Goal: Information Seeking & Learning: Find contact information

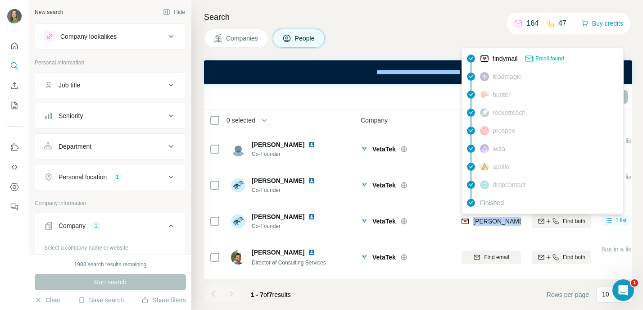
scroll to position [0, 3]
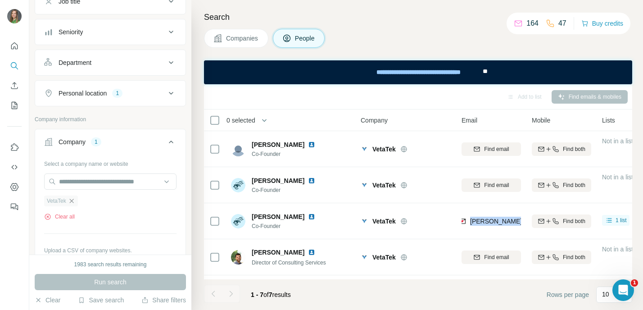
click at [73, 199] on icon "button" at bounding box center [71, 200] width 4 height 4
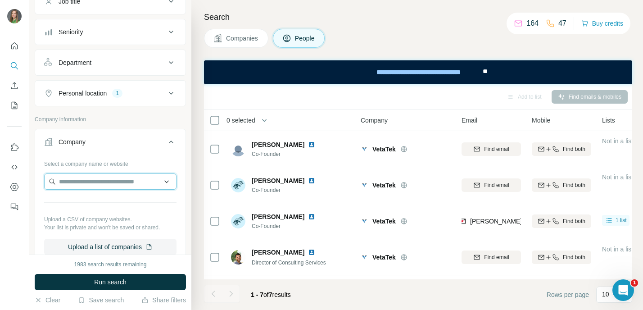
click at [84, 183] on input "text" at bounding box center [110, 181] width 132 height 16
paste input "**********"
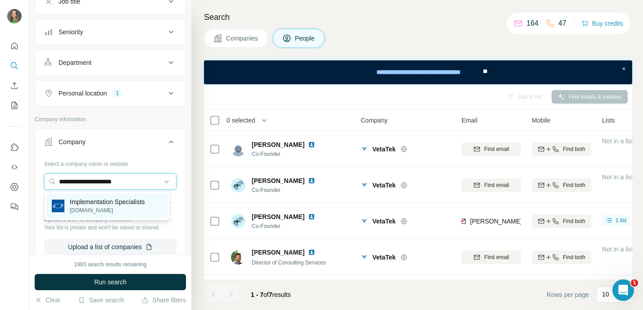
type input "**********"
click at [115, 207] on p "[DOMAIN_NAME]" at bounding box center [107, 210] width 75 height 8
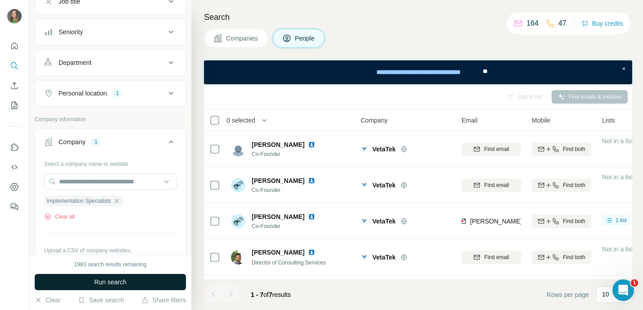
click at [125, 279] on span "Run search" at bounding box center [110, 281] width 32 height 9
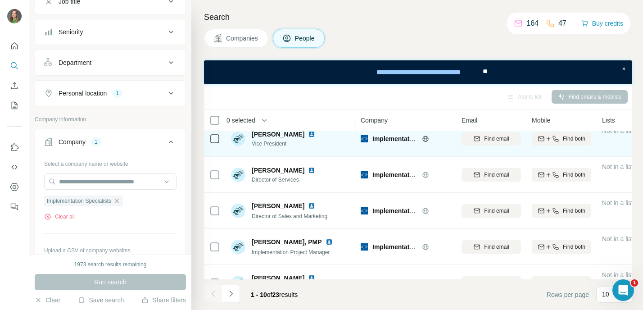
scroll to position [11, 0]
click at [475, 137] on icon "button" at bounding box center [476, 138] width 7 height 7
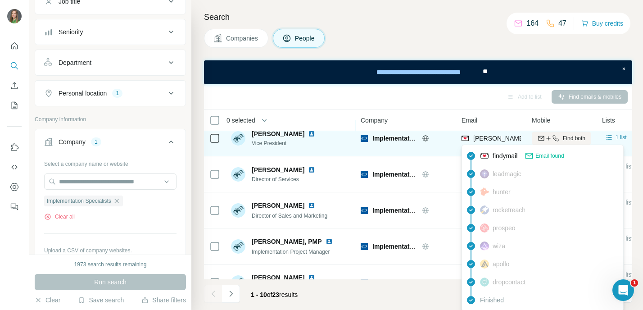
click at [506, 157] on span "findymail" at bounding box center [504, 155] width 25 height 9
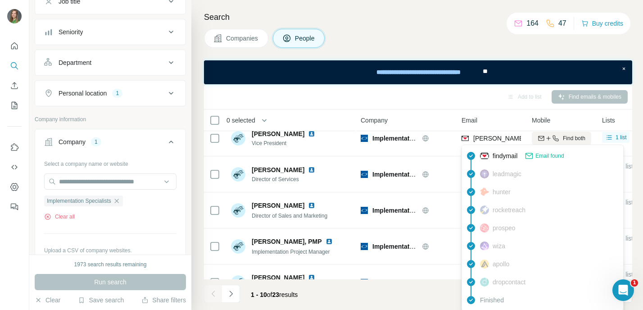
click at [543, 154] on span "Email found" at bounding box center [549, 156] width 28 height 8
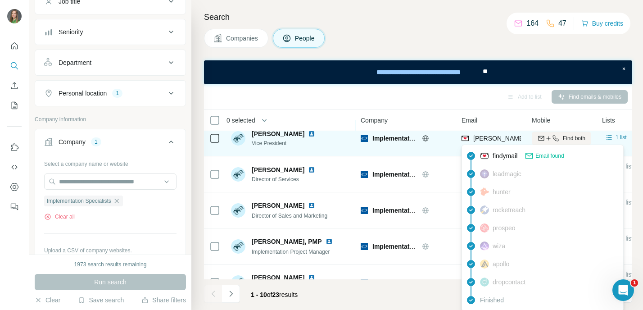
click at [465, 140] on img at bounding box center [464, 138] width 7 height 9
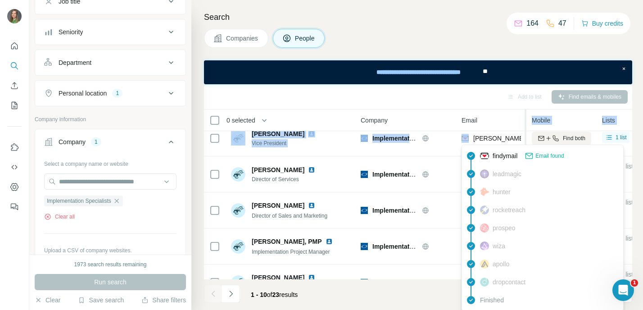
drag, startPoint x: 474, startPoint y: 138, endPoint x: 523, endPoint y: 144, distance: 48.9
click at [523, 144] on table "0 selected People Company Email Mobile Lists Personal location Seniority Depart…" at bounding box center [591, 290] width 774 height 382
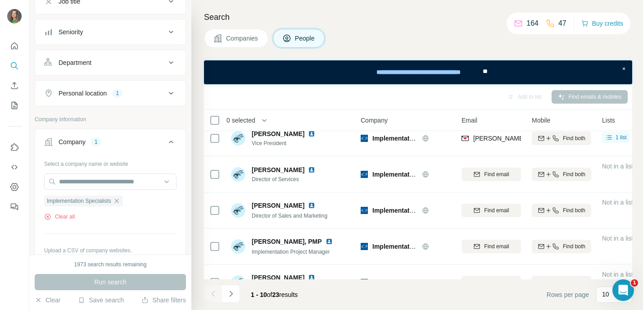
click at [475, 95] on div "Add to list Find emails & mobiles" at bounding box center [417, 97] width 419 height 16
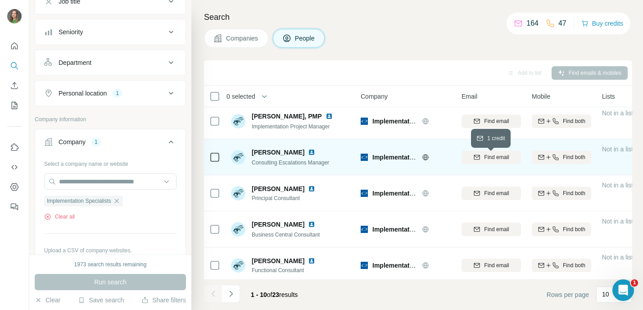
scroll to position [0, 0]
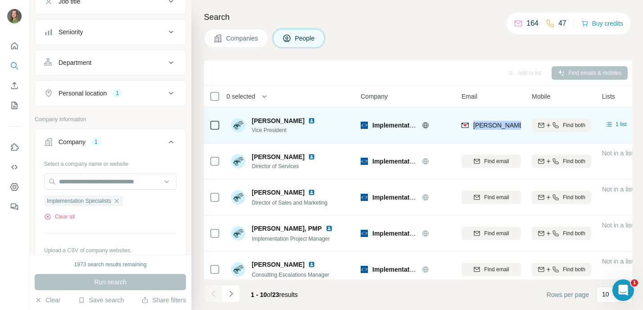
drag, startPoint x: 473, startPoint y: 126, endPoint x: 522, endPoint y: 129, distance: 49.2
click at [522, 129] on td "[PERSON_NAME][EMAIL_ADDRESS][DOMAIN_NAME]" at bounding box center [491, 125] width 70 height 36
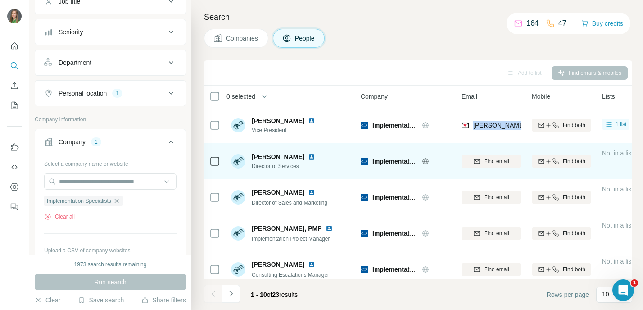
scroll to position [0, 5]
copy span "[PERSON_NAME][EMAIL_ADDRESS][DOMAIN_NAME]"
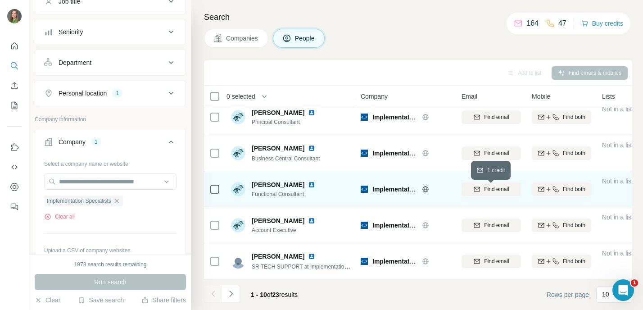
scroll to position [193, 0]
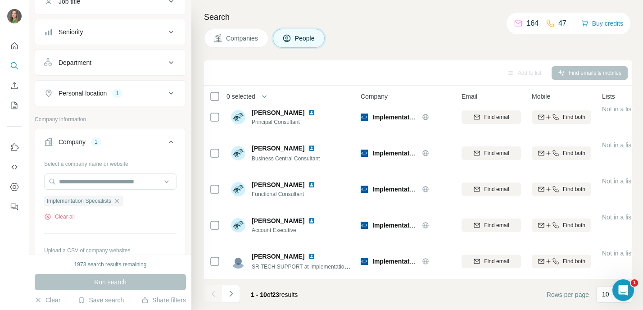
click at [243, 293] on div "1 - 10 of 23 results" at bounding box center [254, 294] width 101 height 20
click at [238, 293] on button "Navigate to next page" at bounding box center [231, 293] width 18 height 18
click at [230, 296] on icon "Navigate to next page" at bounding box center [230, 293] width 9 height 9
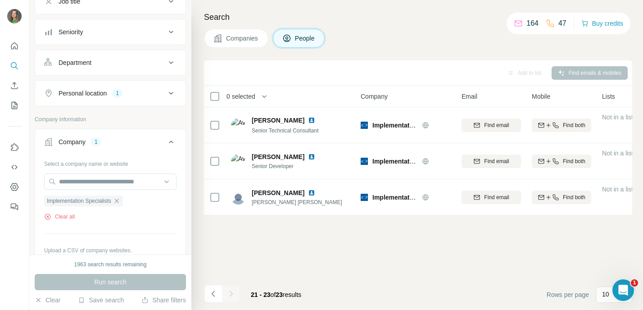
scroll to position [0, 0]
click at [218, 289] on button "Navigate to previous page" at bounding box center [213, 293] width 18 height 18
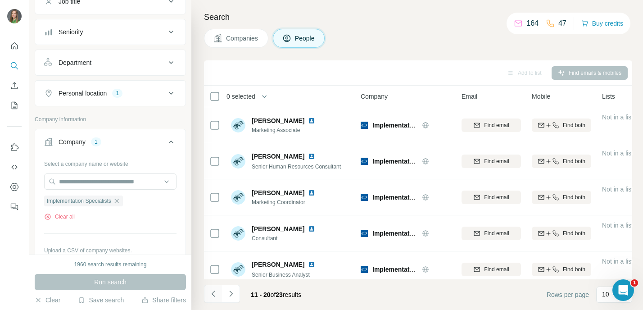
click at [218, 289] on button "Navigate to previous page" at bounding box center [213, 293] width 18 height 18
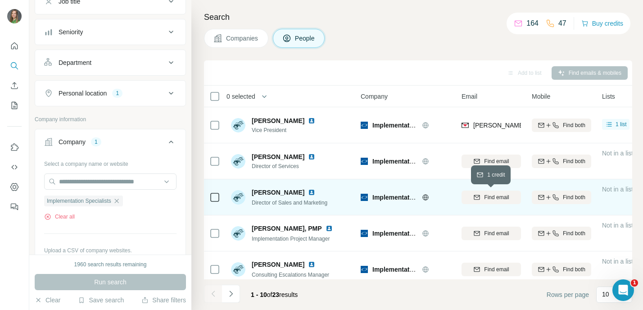
click at [488, 194] on span "Find email" at bounding box center [496, 197] width 25 height 8
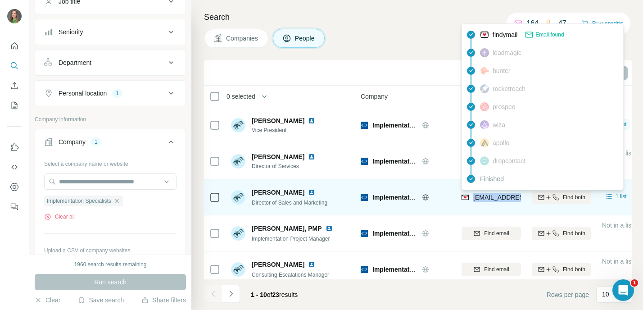
drag, startPoint x: 474, startPoint y: 198, endPoint x: 520, endPoint y: 200, distance: 45.9
click at [520, 200] on span "[EMAIL_ADDRESS][DOMAIN_NAME]" at bounding box center [526, 197] width 107 height 7
copy tr "[EMAIL_ADDRESS][DOMAIN_NAME]"
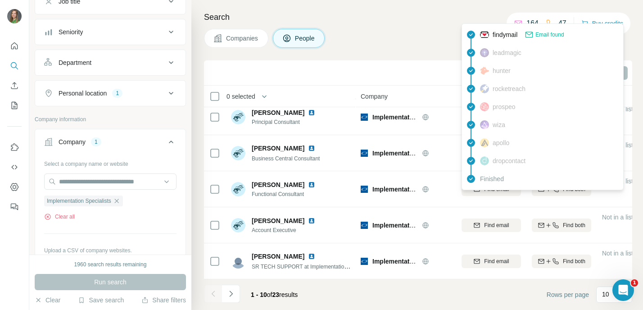
scroll to position [193, 0]
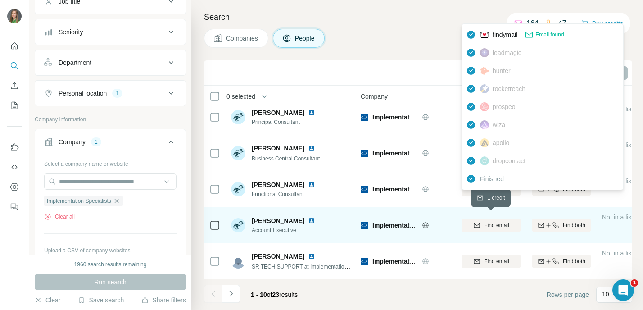
click at [477, 222] on icon "button" at bounding box center [477, 224] width 6 height 5
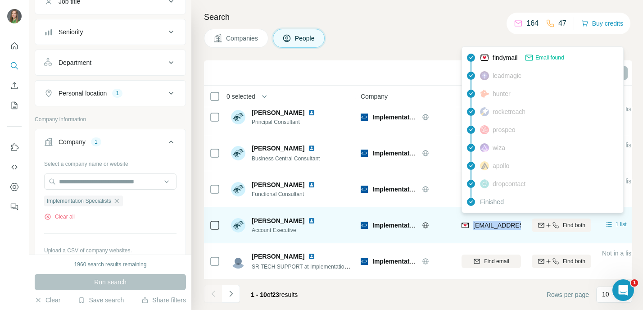
drag, startPoint x: 473, startPoint y: 221, endPoint x: 515, endPoint y: 224, distance: 42.9
click at [515, 224] on div "[EMAIL_ADDRESS][DOMAIN_NAME]" at bounding box center [516, 226] width 111 height 11
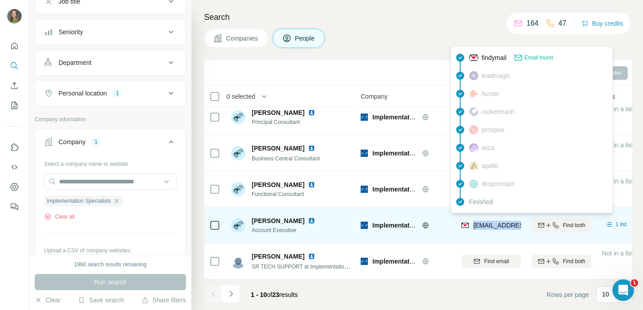
scroll to position [0, 11]
copy span "[EMAIL_ADDRESS][DOMAIN_NAME]"
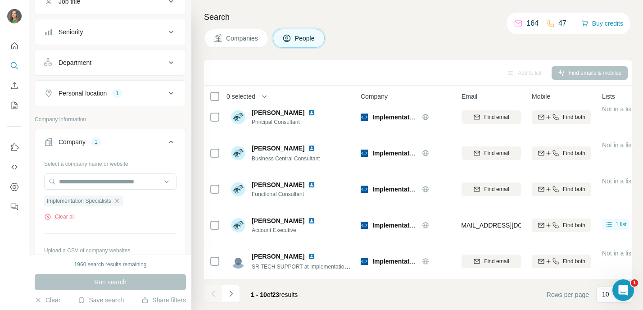
click at [380, 41] on div "Companies People" at bounding box center [418, 38] width 428 height 19
click at [227, 291] on icon "Navigate to next page" at bounding box center [230, 293] width 9 height 9
click at [227, 298] on button "Navigate to next page" at bounding box center [231, 293] width 18 height 18
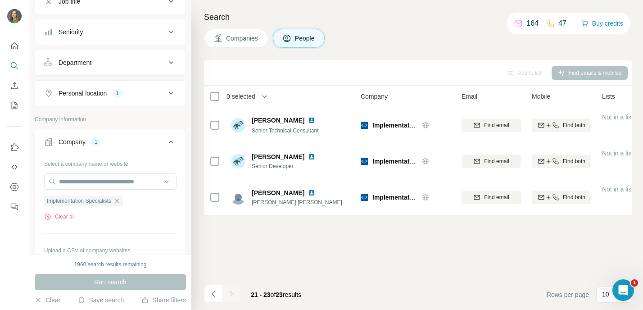
scroll to position [0, 0]
click at [213, 294] on icon "Navigate to previous page" at bounding box center [213, 293] width 9 height 9
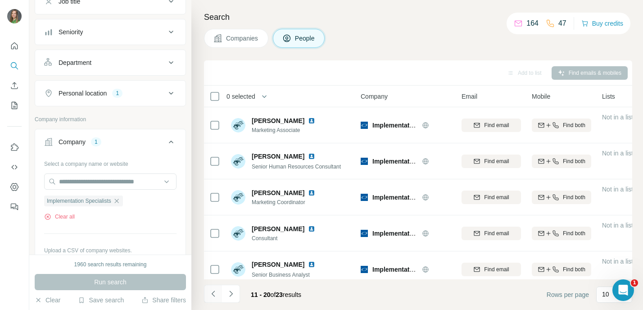
click at [217, 291] on icon "Navigate to previous page" at bounding box center [213, 293] width 9 height 9
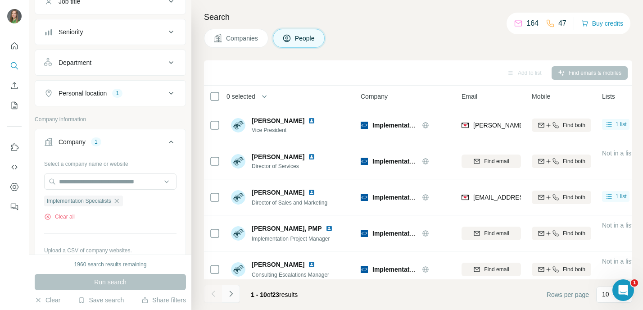
click at [237, 299] on button "Navigate to next page" at bounding box center [231, 293] width 18 height 18
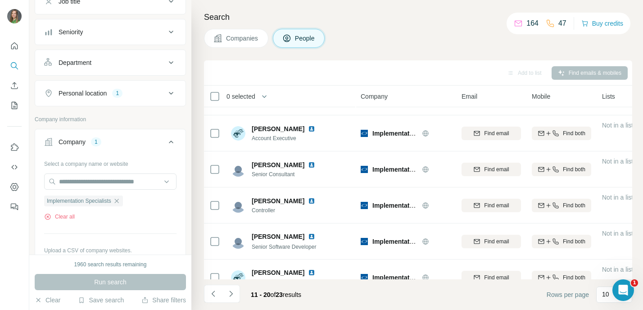
scroll to position [193, 0]
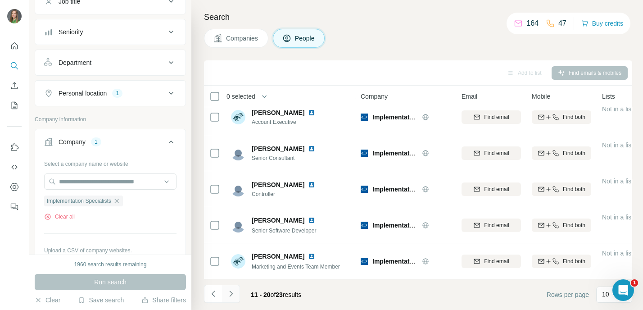
click at [228, 296] on icon "Navigate to next page" at bounding box center [230, 293] width 9 height 9
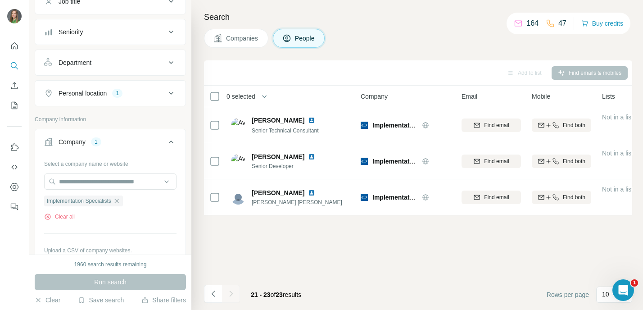
scroll to position [0, 0]
click at [216, 291] on icon "Navigate to previous page" at bounding box center [213, 293] width 9 height 9
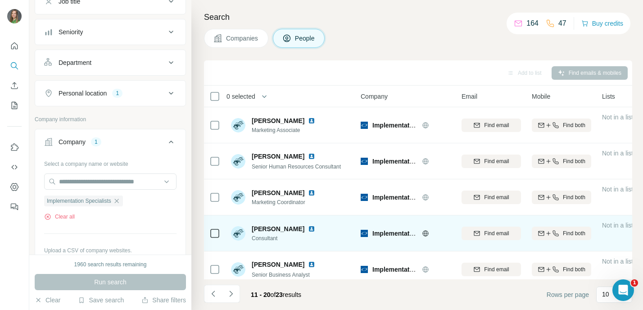
scroll to position [193, 0]
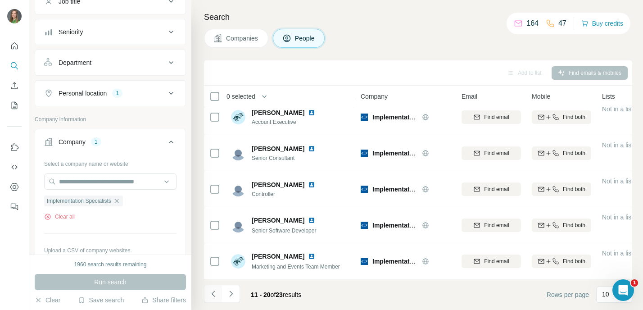
click at [211, 293] on icon "Navigate to previous page" at bounding box center [212, 293] width 3 height 6
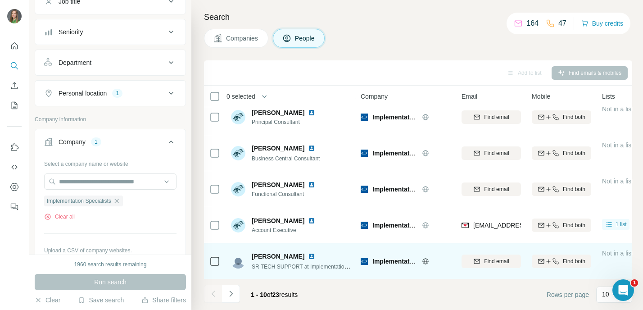
scroll to position [0, 0]
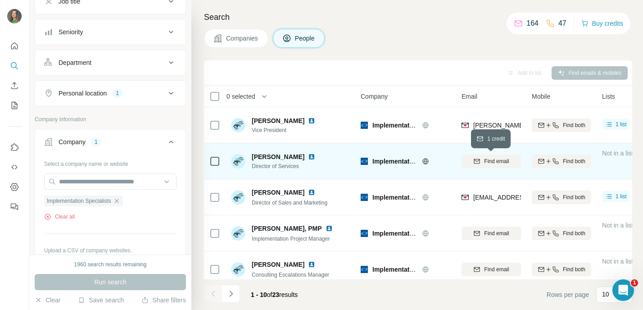
click at [502, 158] on span "Find email" at bounding box center [496, 161] width 25 height 8
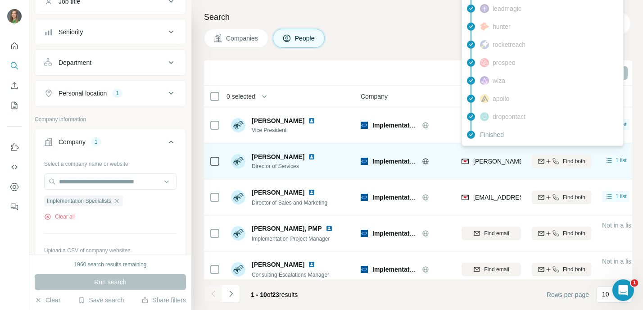
click at [472, 161] on div "[PERSON_NAME][EMAIL_ADDRESS][DOMAIN_NAME]" at bounding box center [542, 161] width 163 height 9
drag, startPoint x: 473, startPoint y: 163, endPoint x: 517, endPoint y: 167, distance: 44.3
click at [517, 167] on div "[PERSON_NAME][EMAIL_ADDRESS][DOMAIN_NAME]" at bounding box center [542, 162] width 163 height 11
copy span "[PERSON_NAME][EMAIL_ADDRESS][DOMAIN_NAME]"
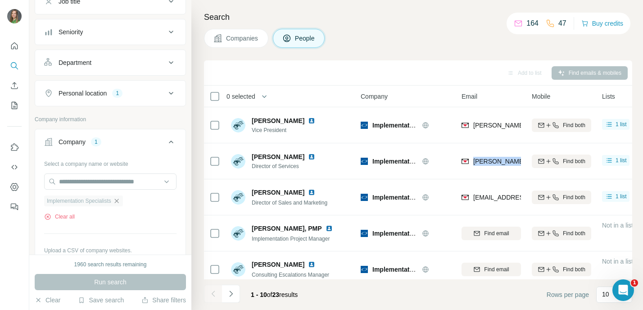
click at [119, 202] on icon "button" at bounding box center [116, 200] width 7 height 7
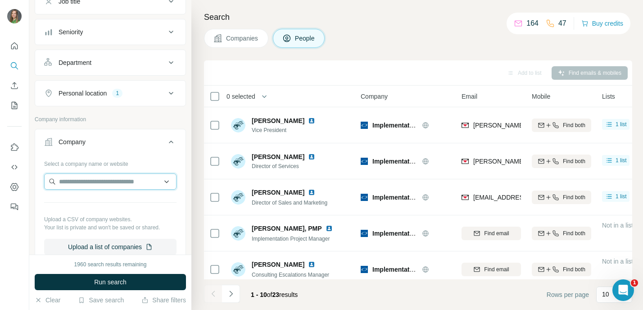
click at [101, 184] on input "text" at bounding box center [110, 181] width 132 height 16
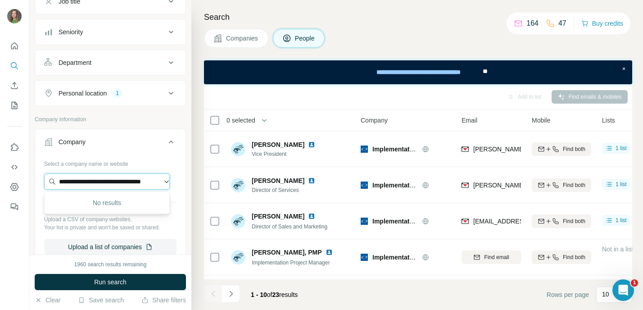
scroll to position [0, 19]
click at [61, 181] on input "**********" at bounding box center [107, 181] width 126 height 16
type input "**********"
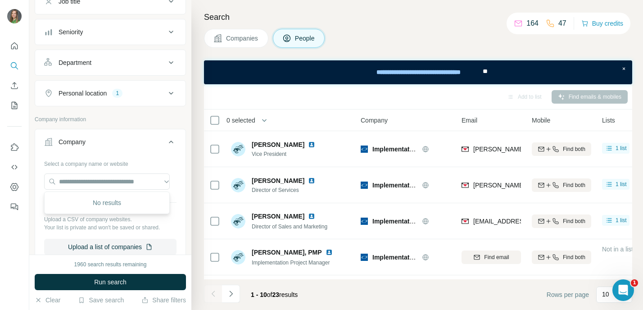
click at [160, 162] on div "Select a company name or website" at bounding box center [110, 162] width 132 height 12
click at [143, 182] on input "text" at bounding box center [107, 181] width 126 height 16
paste input "**********"
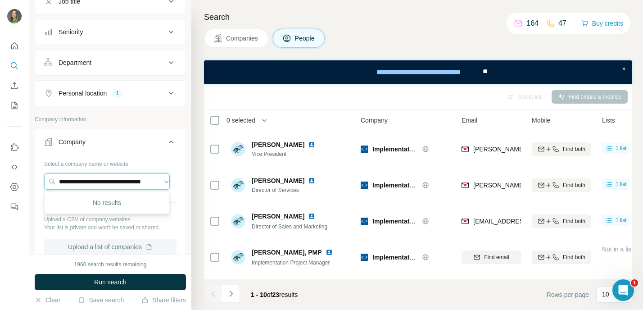
scroll to position [0, 19]
click at [62, 183] on input "**********" at bounding box center [107, 181] width 126 height 16
type input "**********"
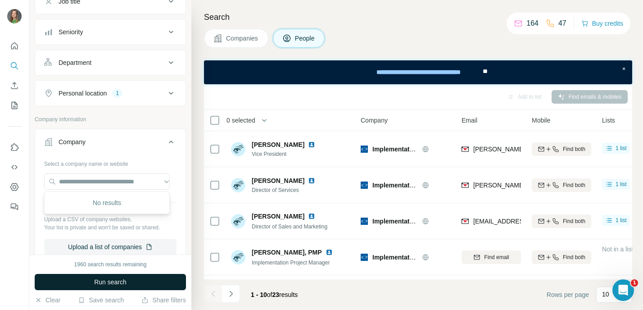
click at [103, 284] on span "Run search" at bounding box center [110, 281] width 32 height 9
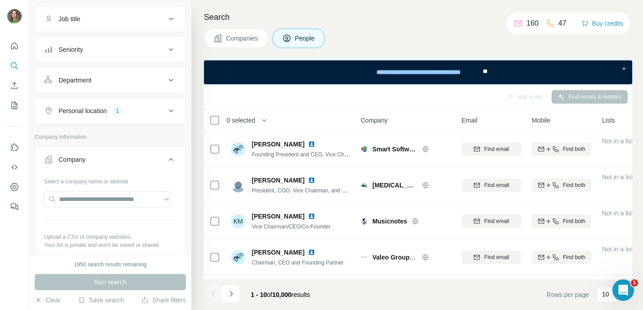
scroll to position [67, 0]
click at [167, 111] on icon at bounding box center [171, 109] width 11 height 11
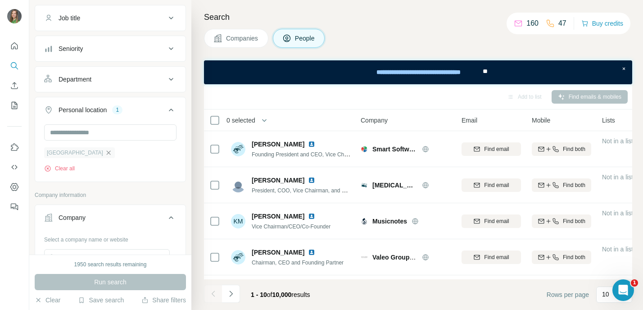
click at [105, 153] on icon "button" at bounding box center [108, 152] width 7 height 7
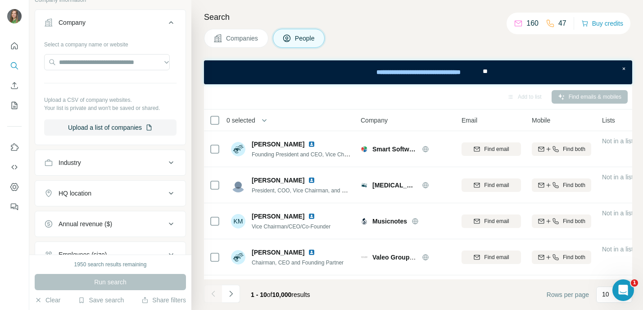
scroll to position [221, 0]
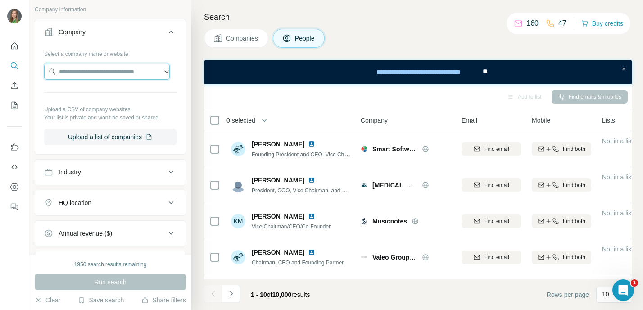
click at [131, 75] on input "text" at bounding box center [107, 71] width 126 height 16
paste input "**********"
type input "**********"
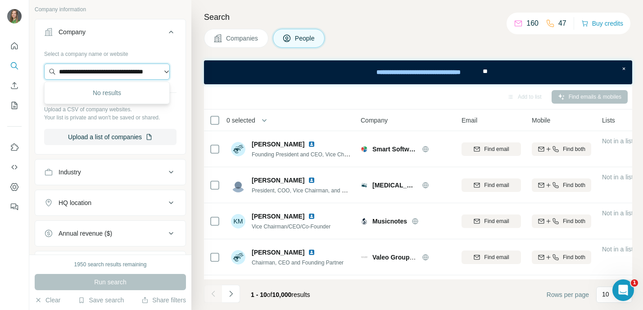
drag, startPoint x: 160, startPoint y: 67, endPoint x: 144, endPoint y: 71, distance: 16.3
click at [160, 67] on input "**********" at bounding box center [107, 71] width 126 height 16
click at [143, 71] on input "**********" at bounding box center [107, 71] width 126 height 16
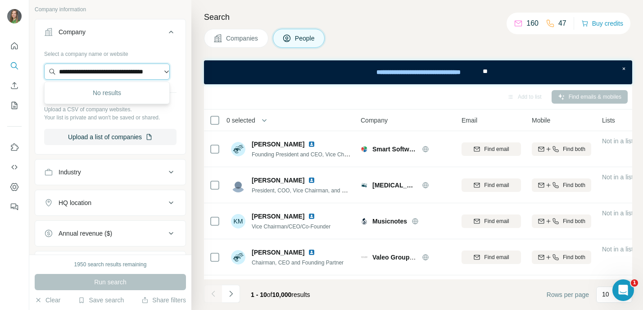
click at [143, 71] on input "**********" at bounding box center [107, 71] width 126 height 16
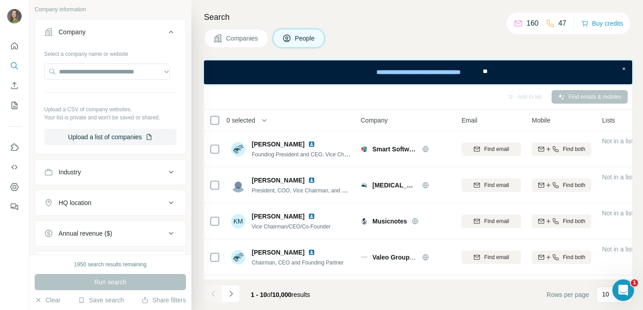
click at [171, 56] on div "Select a company name or website Upload a CSV of company websites. Your list is…" at bounding box center [110, 99] width 150 height 106
click at [137, 72] on input "text" at bounding box center [107, 71] width 126 height 16
paste input "**********"
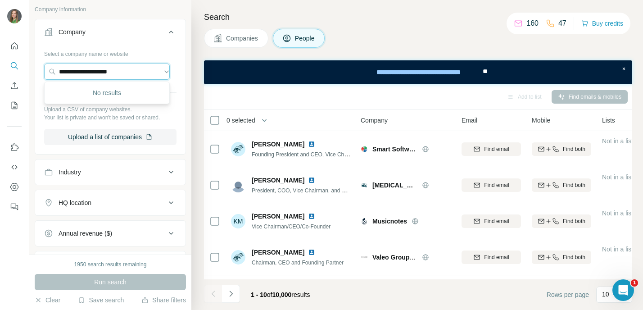
type input "**********"
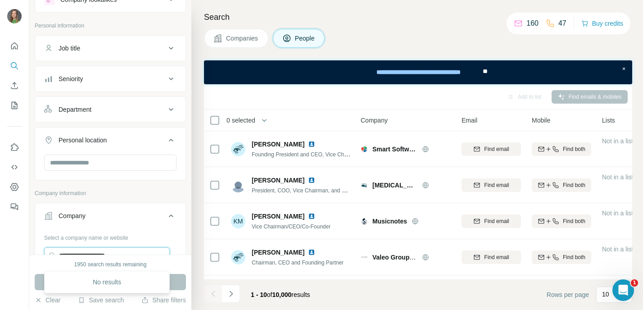
scroll to position [32, 0]
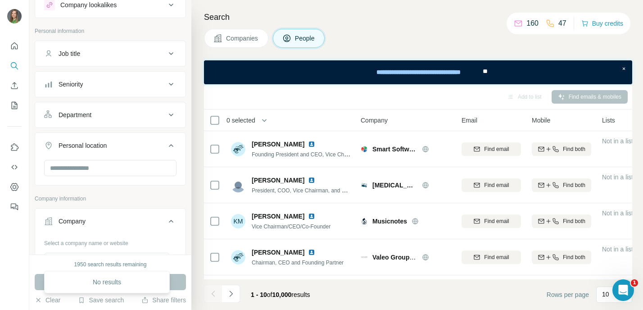
click at [245, 32] on button "Companies" at bounding box center [236, 38] width 64 height 19
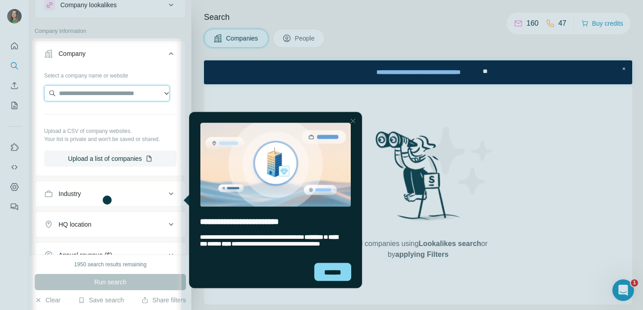
click at [100, 88] on input "text" at bounding box center [107, 93] width 126 height 16
paste input "**********"
type input "**********"
click at [356, 123] on div "Close Step" at bounding box center [352, 120] width 11 height 11
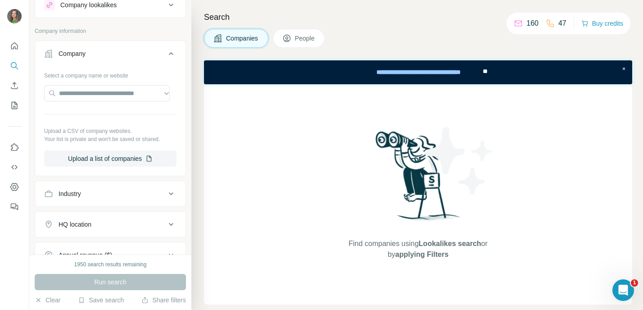
click at [311, 44] on button "People" at bounding box center [299, 38] width 52 height 19
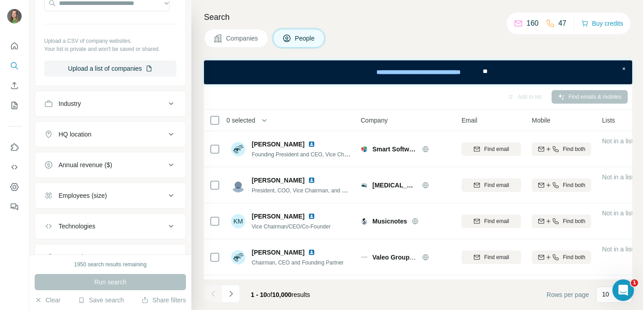
scroll to position [99, 0]
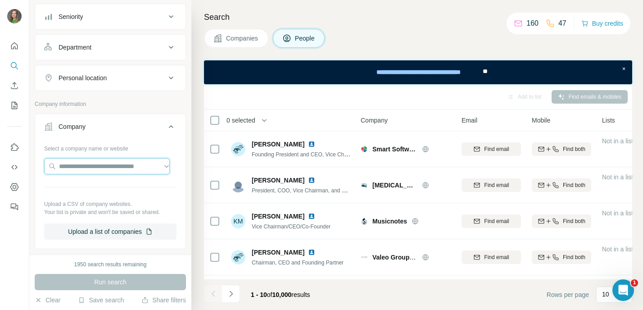
click at [102, 164] on input "text" at bounding box center [107, 166] width 126 height 16
paste input "**********"
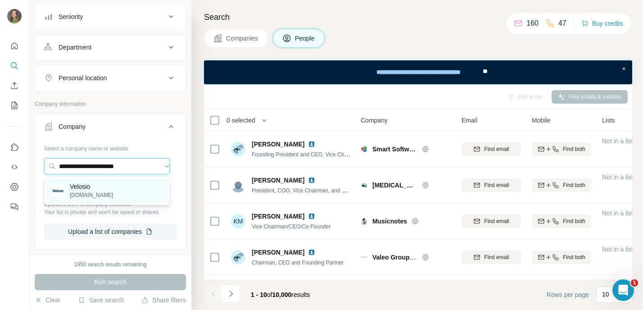
type input "**********"
click at [111, 194] on div "Velosio [DOMAIN_NAME]" at bounding box center [106, 190] width 121 height 24
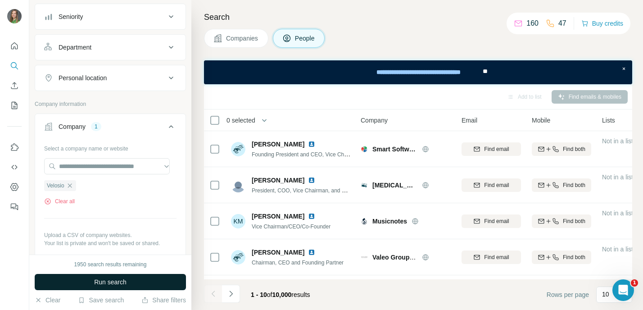
click at [138, 284] on button "Run search" at bounding box center [110, 282] width 151 height 16
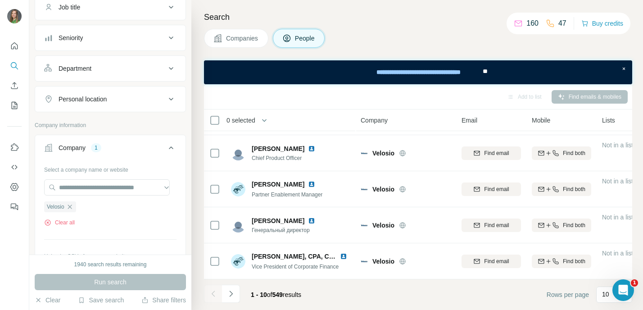
scroll to position [32, 0]
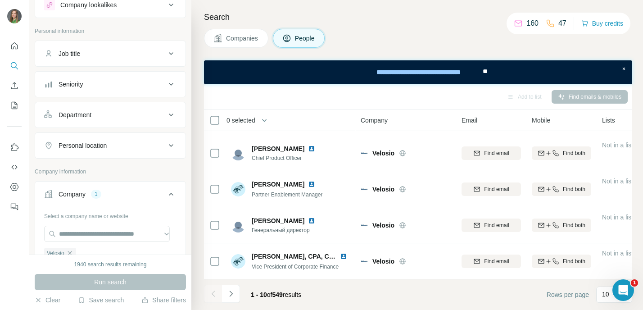
click at [164, 151] on button "Personal location" at bounding box center [110, 146] width 150 height 22
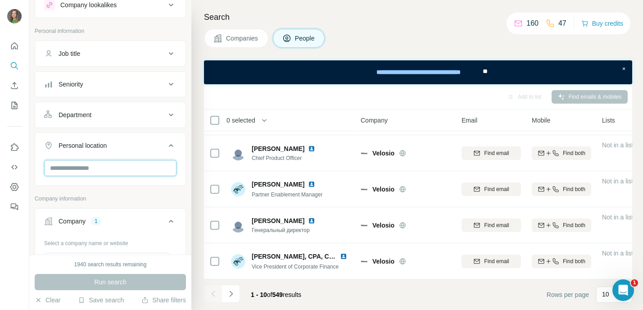
click at [140, 171] on input "text" at bounding box center [110, 168] width 132 height 16
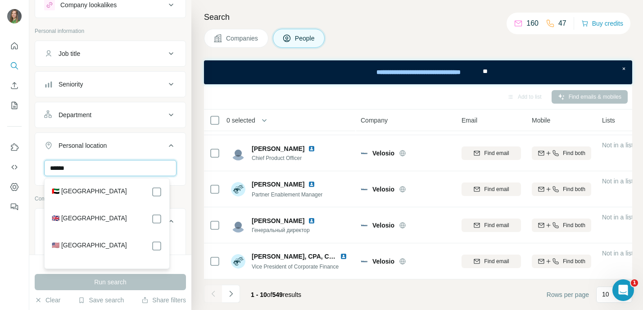
type input "******"
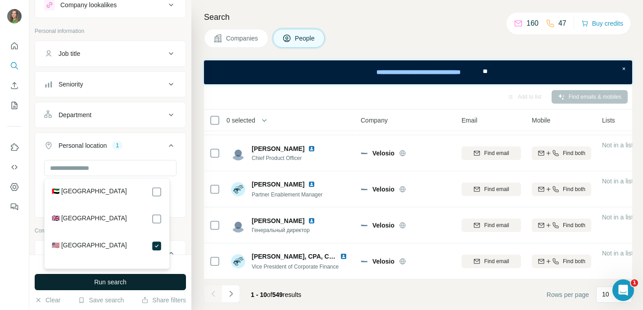
click at [134, 283] on button "Run search" at bounding box center [110, 282] width 151 height 16
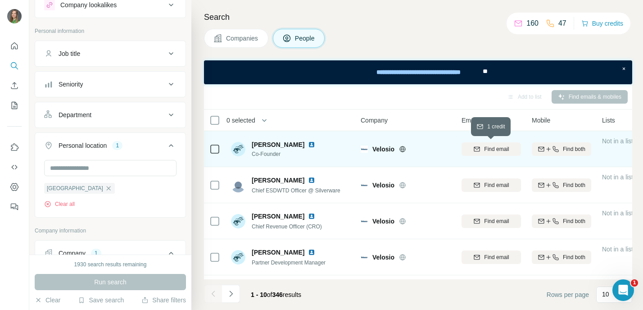
click at [477, 153] on button "Find email" at bounding box center [490, 149] width 59 height 14
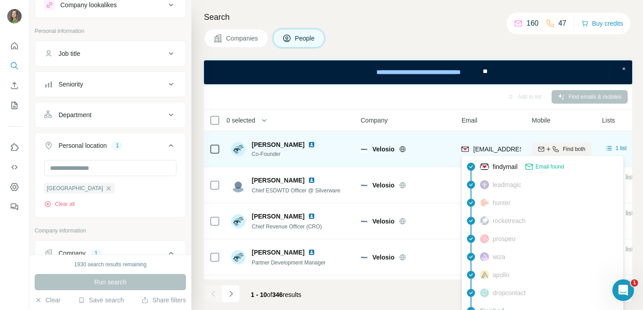
click at [473, 150] on span "[EMAIL_ADDRESS][DOMAIN_NAME]" at bounding box center [526, 148] width 107 height 7
drag, startPoint x: 473, startPoint y: 150, endPoint x: 501, endPoint y: 150, distance: 28.4
click at [501, 150] on span "[EMAIL_ADDRESS][DOMAIN_NAME]" at bounding box center [526, 148] width 107 height 7
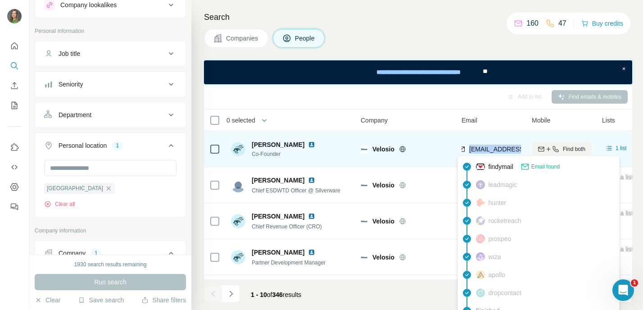
scroll to position [0, 7]
copy tr "[EMAIL_ADDRESS][DOMAIN_NAME]"
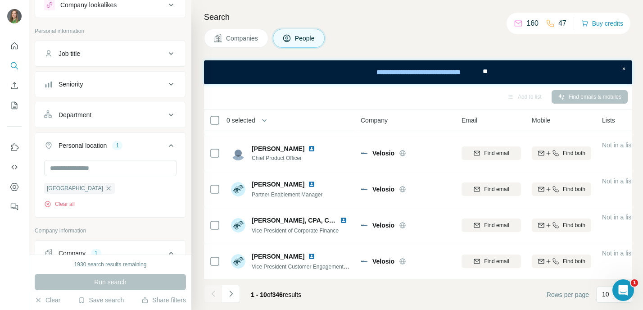
scroll to position [217, 0]
click at [236, 297] on button "Navigate to next page" at bounding box center [231, 293] width 18 height 18
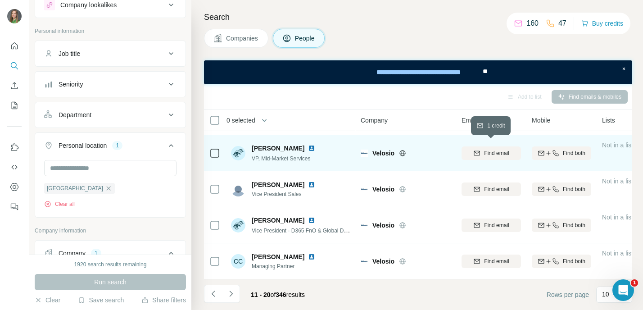
click at [476, 149] on icon "button" at bounding box center [476, 152] width 7 height 7
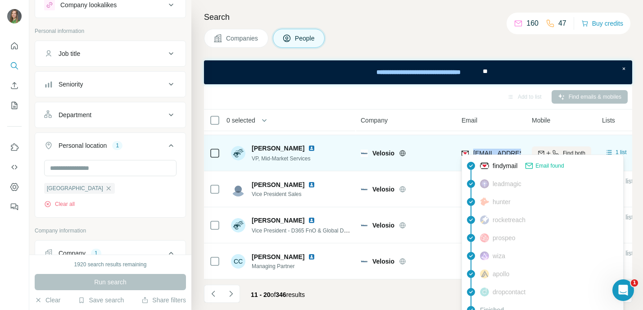
drag, startPoint x: 474, startPoint y: 149, endPoint x: 511, endPoint y: 153, distance: 37.5
click at [511, 153] on div "[EMAIL_ADDRESS][DOMAIN_NAME]" at bounding box center [516, 154] width 111 height 11
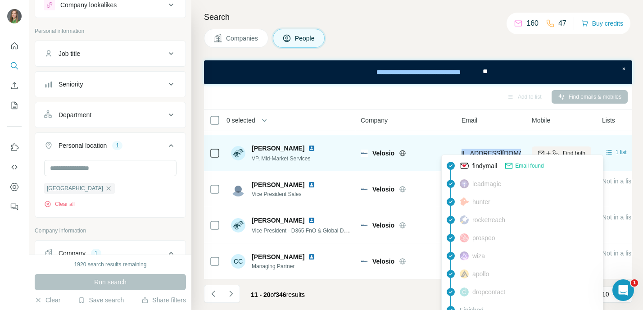
copy span "[EMAIL_ADDRESS][DOMAIN_NAME]"
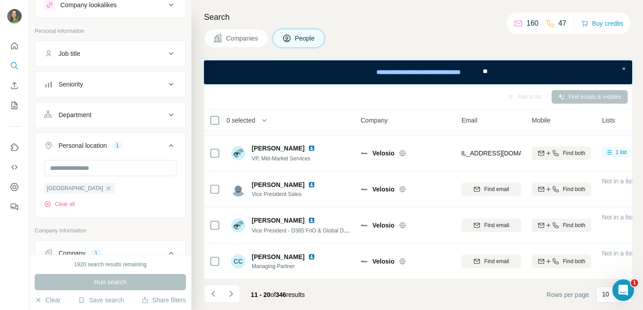
drag, startPoint x: 436, startPoint y: 97, endPoint x: 527, endPoint y: 2, distance: 131.1
click at [436, 96] on div "Add to list Find emails & mobiles" at bounding box center [417, 97] width 419 height 16
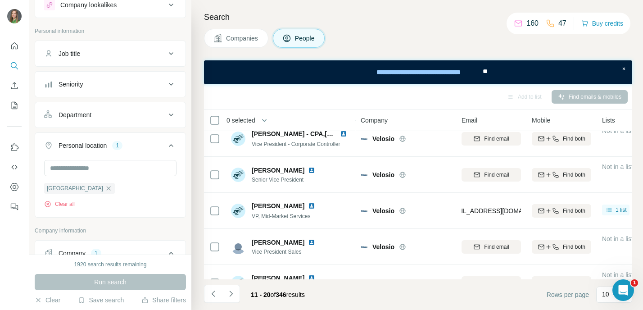
scroll to position [217, 0]
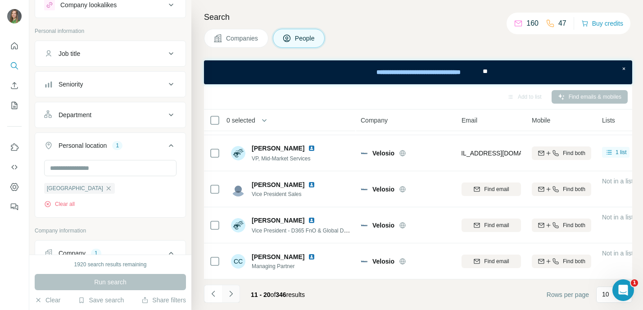
click at [230, 292] on icon "Navigate to next page" at bounding box center [230, 293] width 3 height 6
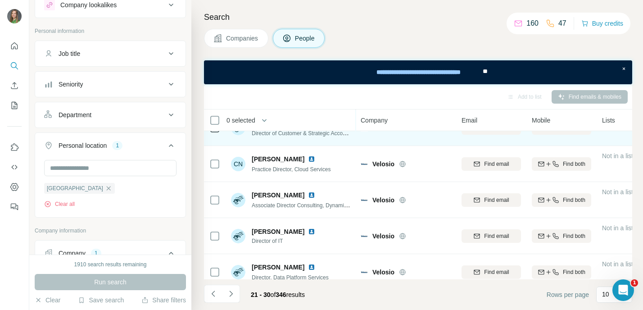
scroll to position [0, 0]
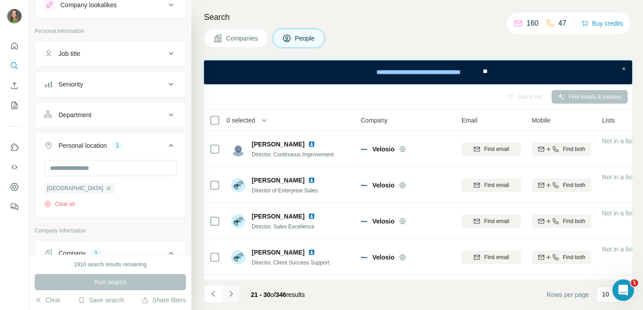
click at [228, 293] on icon "Navigate to next page" at bounding box center [230, 293] width 9 height 9
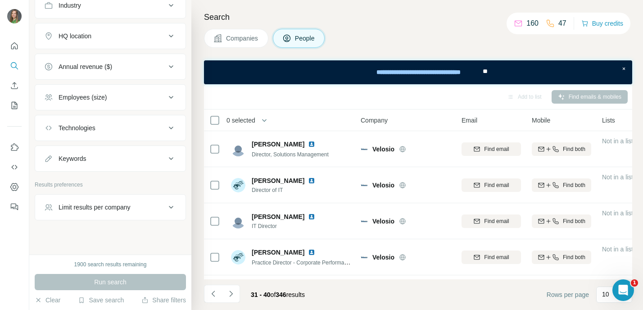
scroll to position [458, 0]
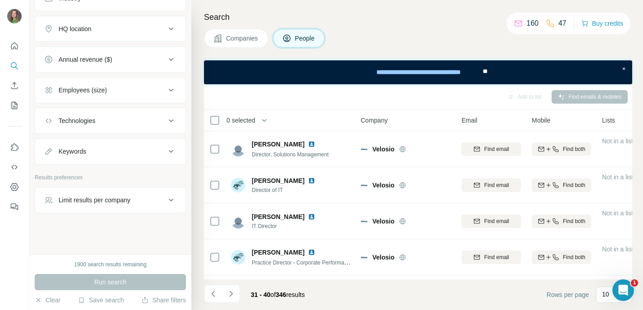
click at [113, 144] on button "Keywords" at bounding box center [110, 151] width 150 height 22
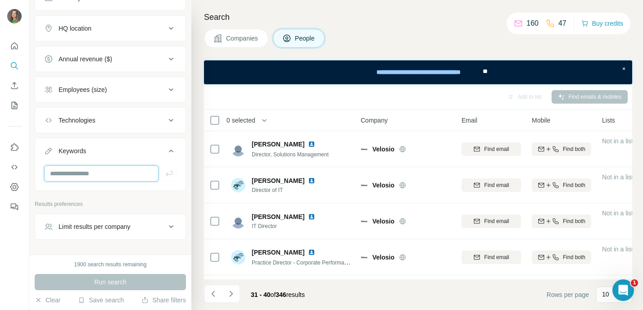
click at [106, 176] on input "text" at bounding box center [101, 173] width 114 height 16
type input "*******"
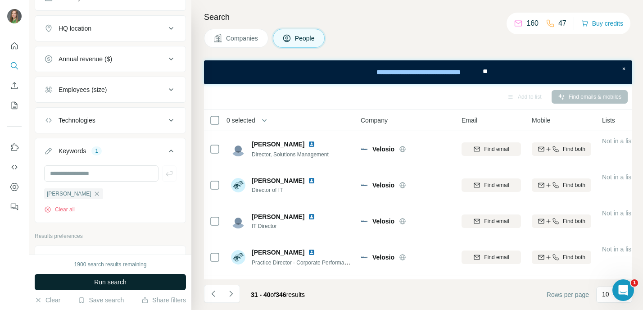
click at [118, 282] on span "Run search" at bounding box center [110, 281] width 32 height 9
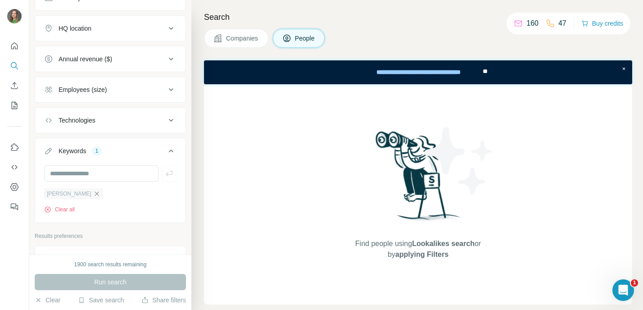
click at [93, 195] on icon "button" at bounding box center [96, 193] width 7 height 7
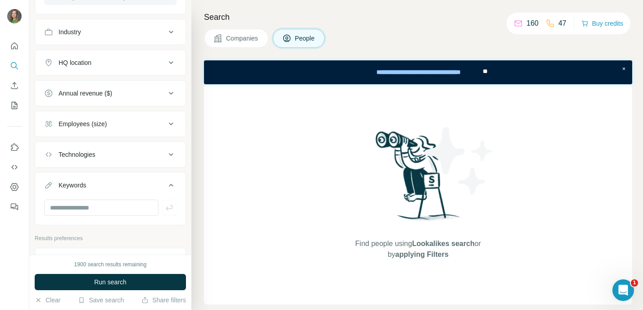
scroll to position [423, 0]
click at [137, 277] on button "Run search" at bounding box center [110, 282] width 151 height 16
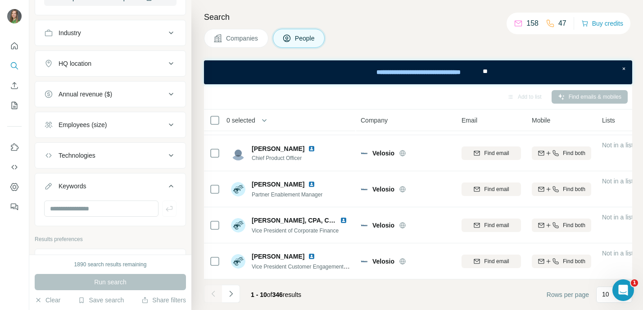
scroll to position [0, 0]
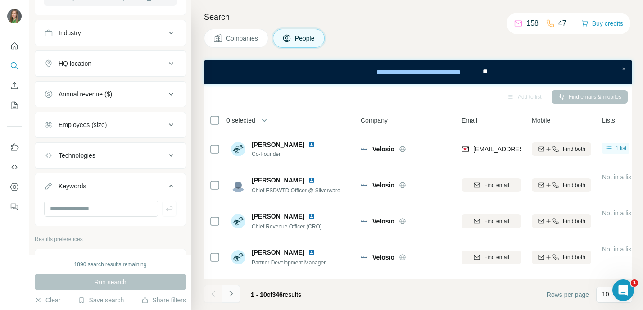
click at [227, 292] on icon "Navigate to next page" at bounding box center [230, 293] width 9 height 9
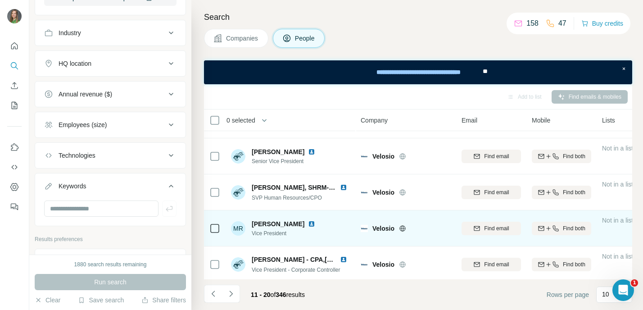
scroll to position [217, 0]
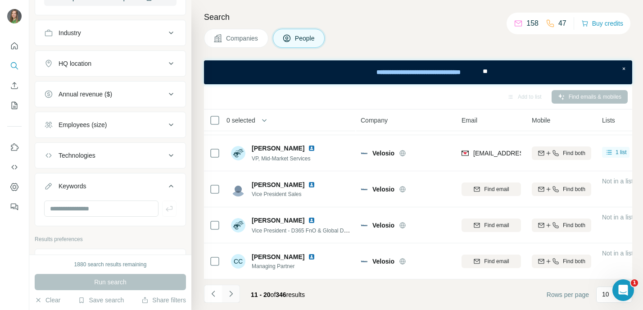
click at [232, 290] on icon "Navigate to next page" at bounding box center [230, 293] width 9 height 9
click at [230, 295] on icon "Navigate to next page" at bounding box center [230, 293] width 9 height 9
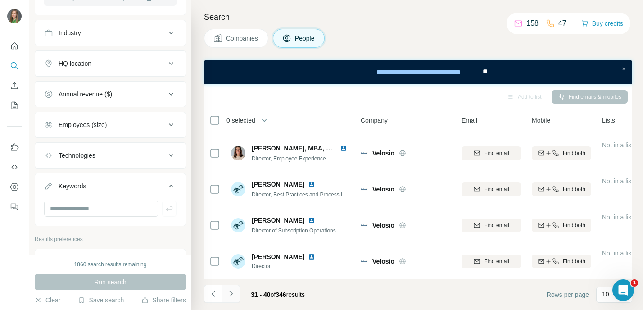
click at [236, 296] on button "Navigate to next page" at bounding box center [231, 293] width 18 height 18
click at [224, 298] on button "Navigate to next page" at bounding box center [231, 293] width 18 height 18
click at [236, 289] on button "Navigate to next page" at bounding box center [231, 293] width 18 height 18
